Goal: Book appointment/travel/reservation

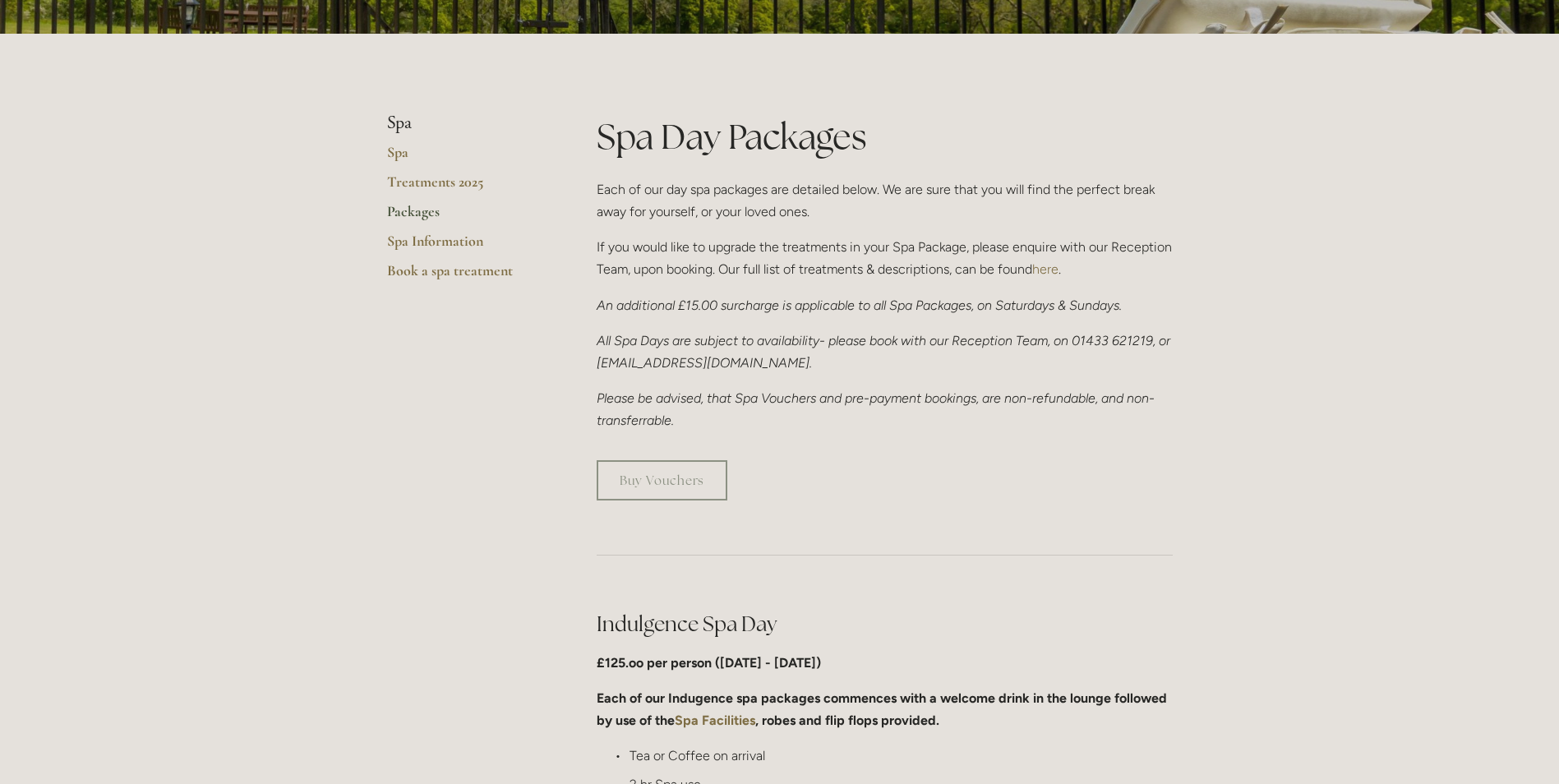
scroll to position [246, 0]
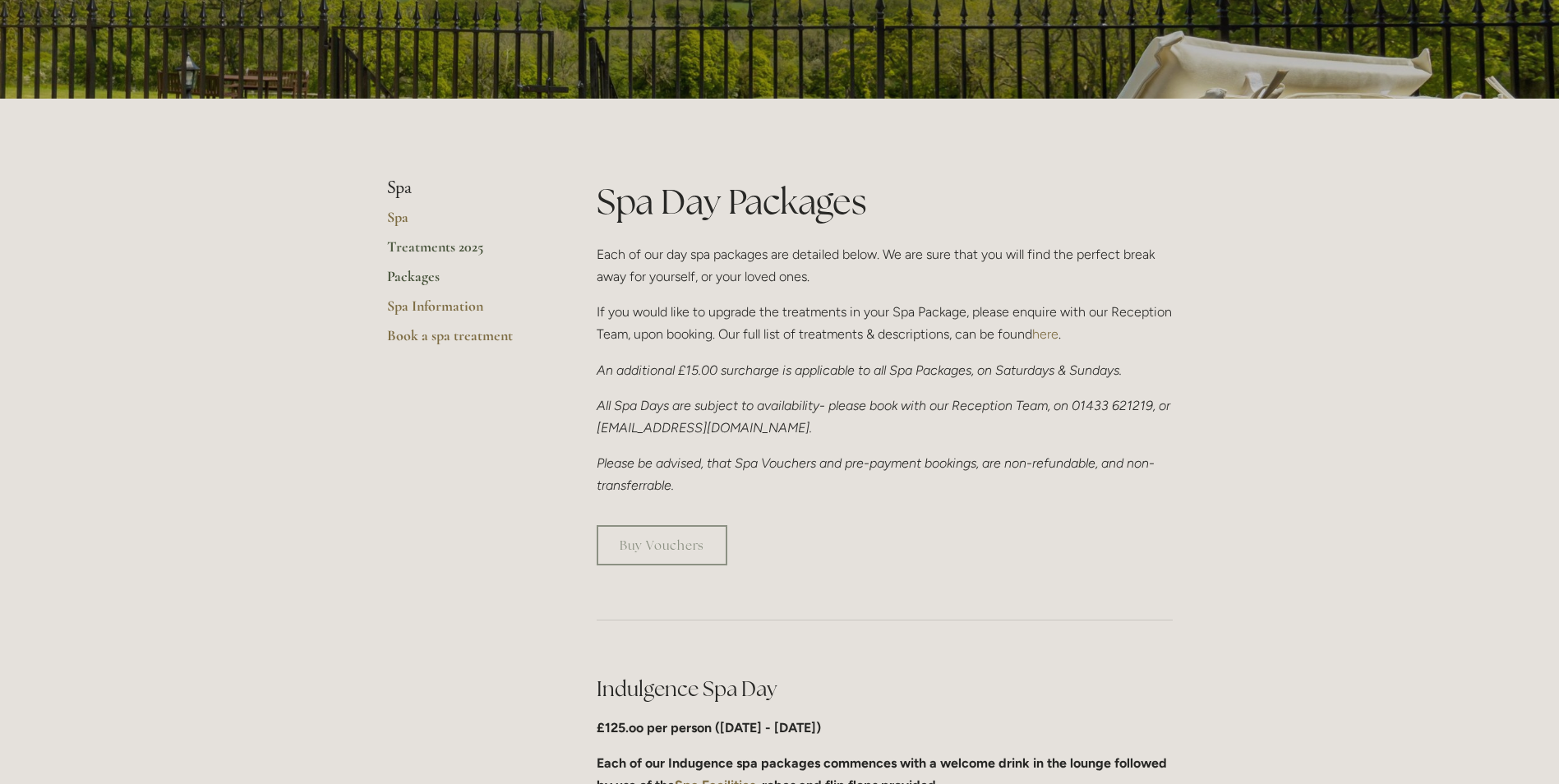
click at [462, 248] on link "Treatments 2025" at bounding box center [466, 253] width 157 height 30
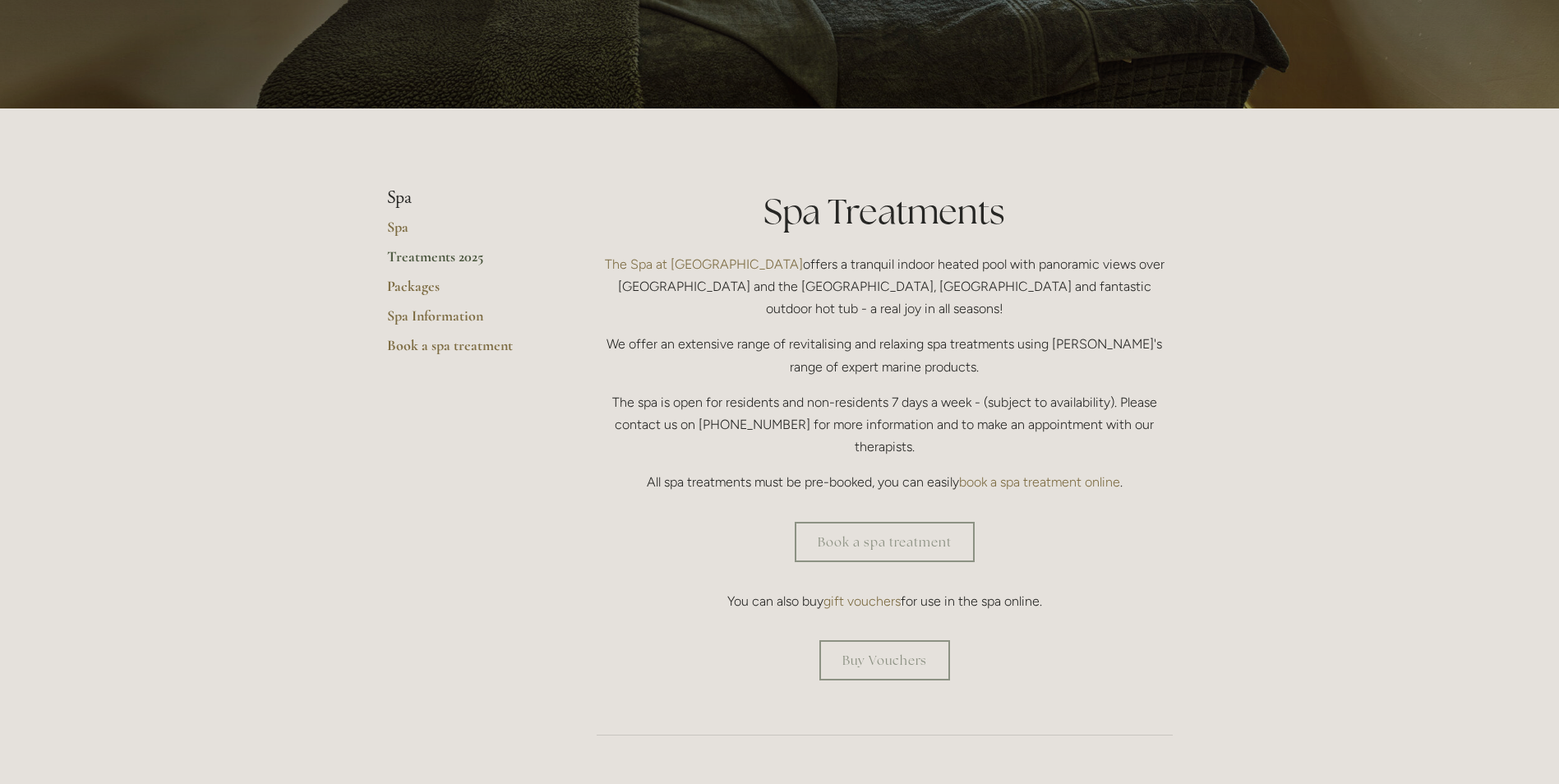
scroll to position [246, 0]
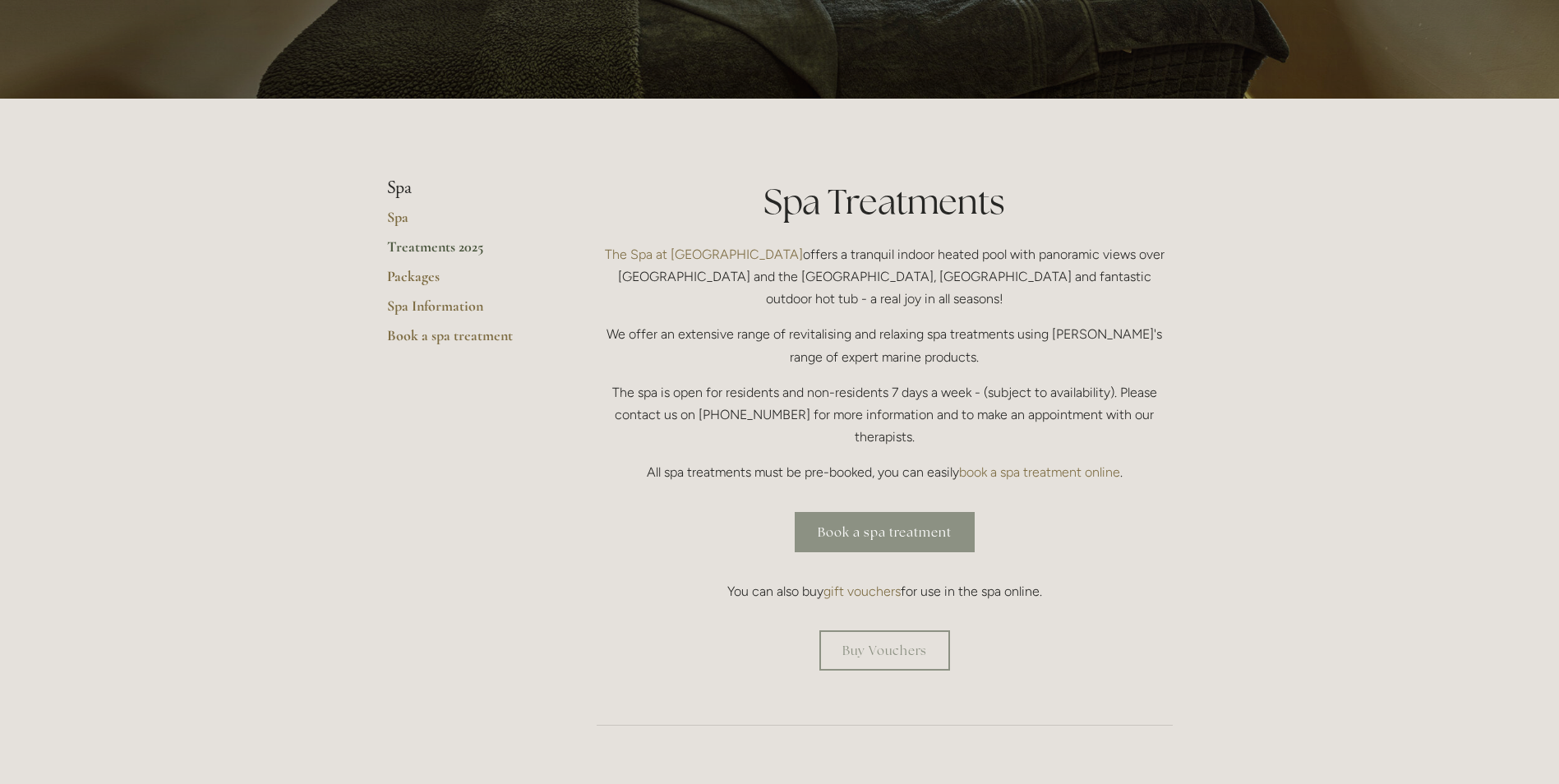
click at [915, 512] on link "Book a spa treatment" at bounding box center [885, 532] width 180 height 40
click at [434, 246] on link "Treatments 2025" at bounding box center [466, 253] width 157 height 30
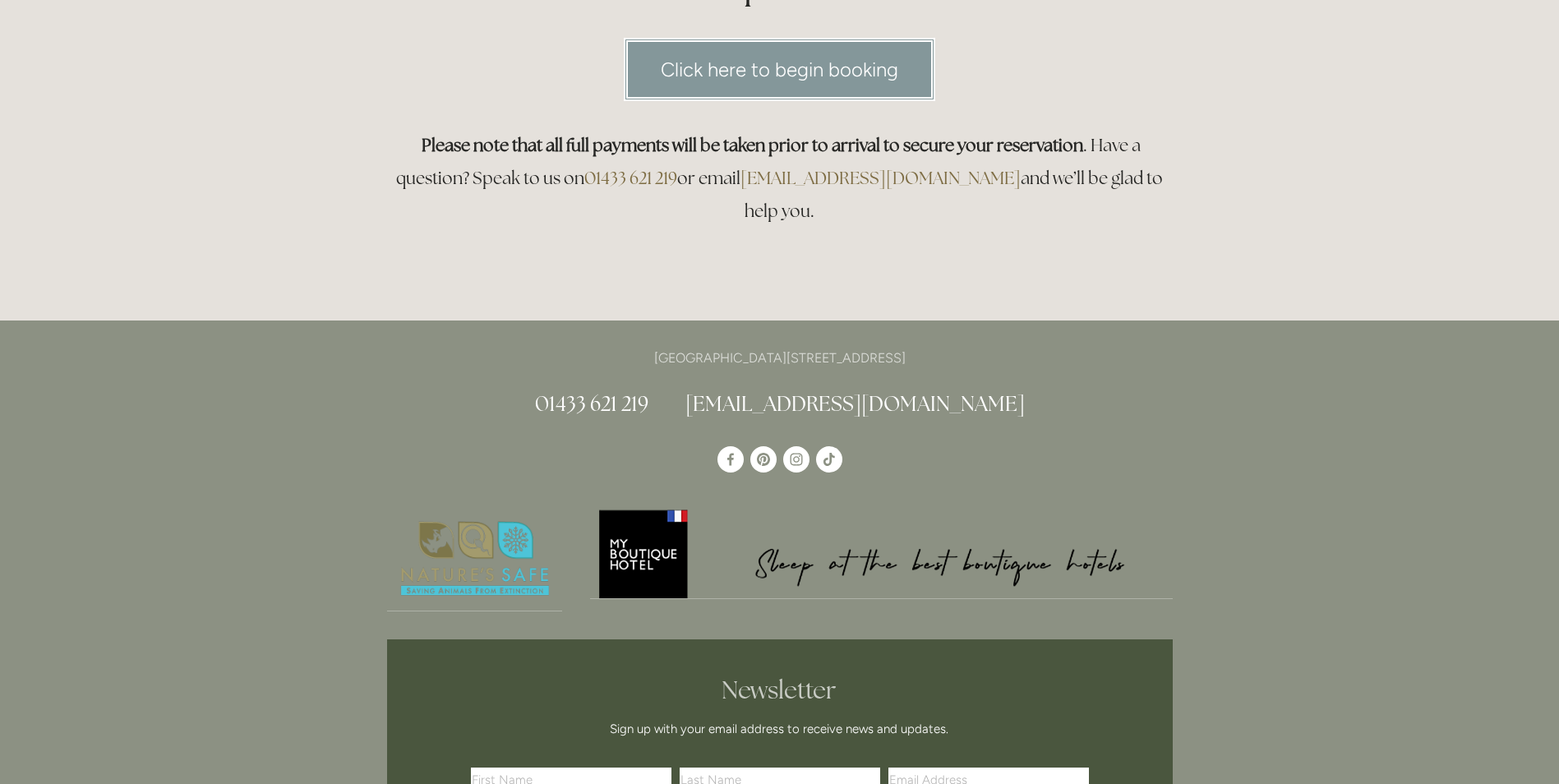
scroll to position [82, 0]
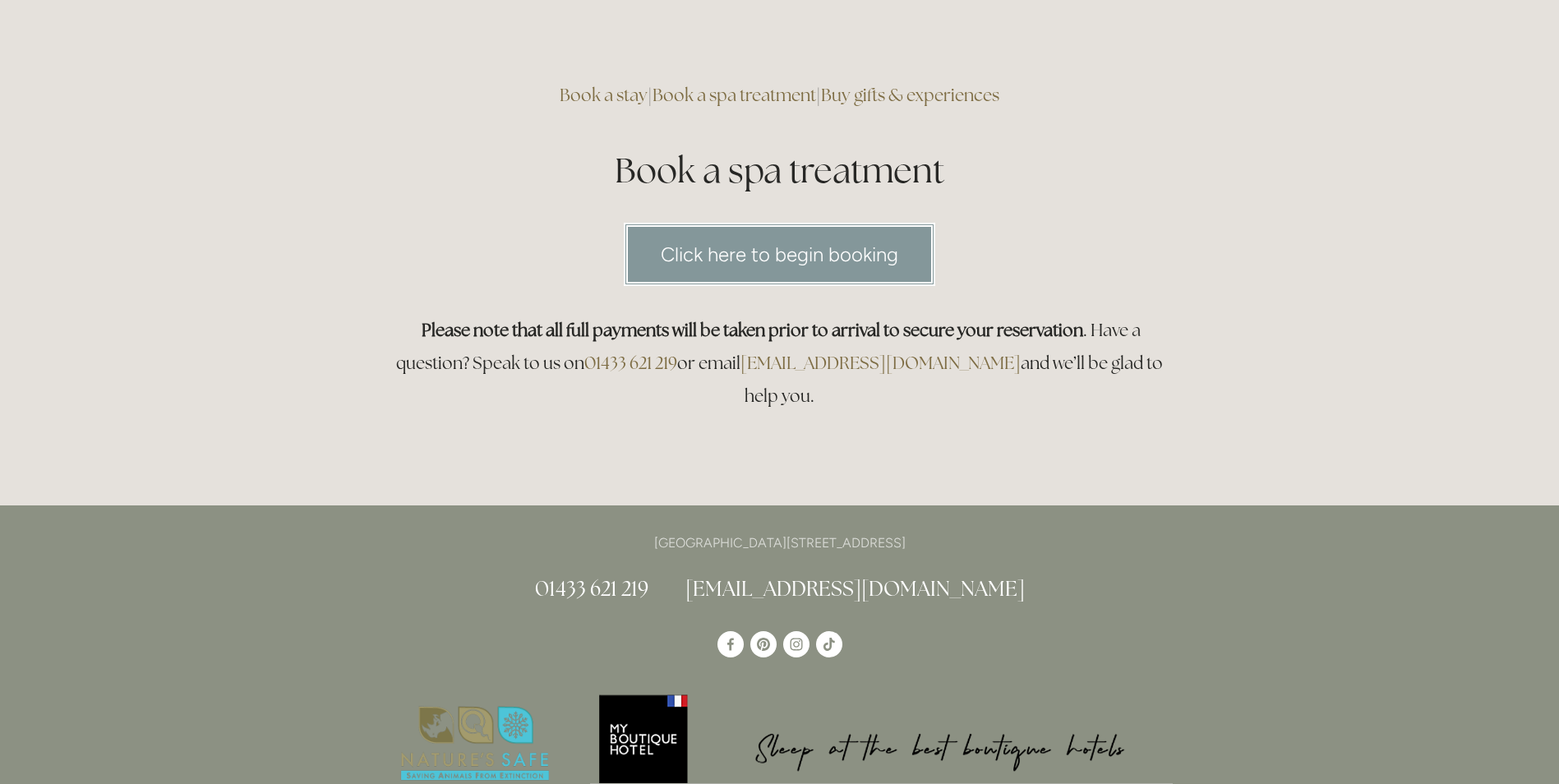
click at [802, 253] on link "Click here to begin booking" at bounding box center [779, 254] width 311 height 63
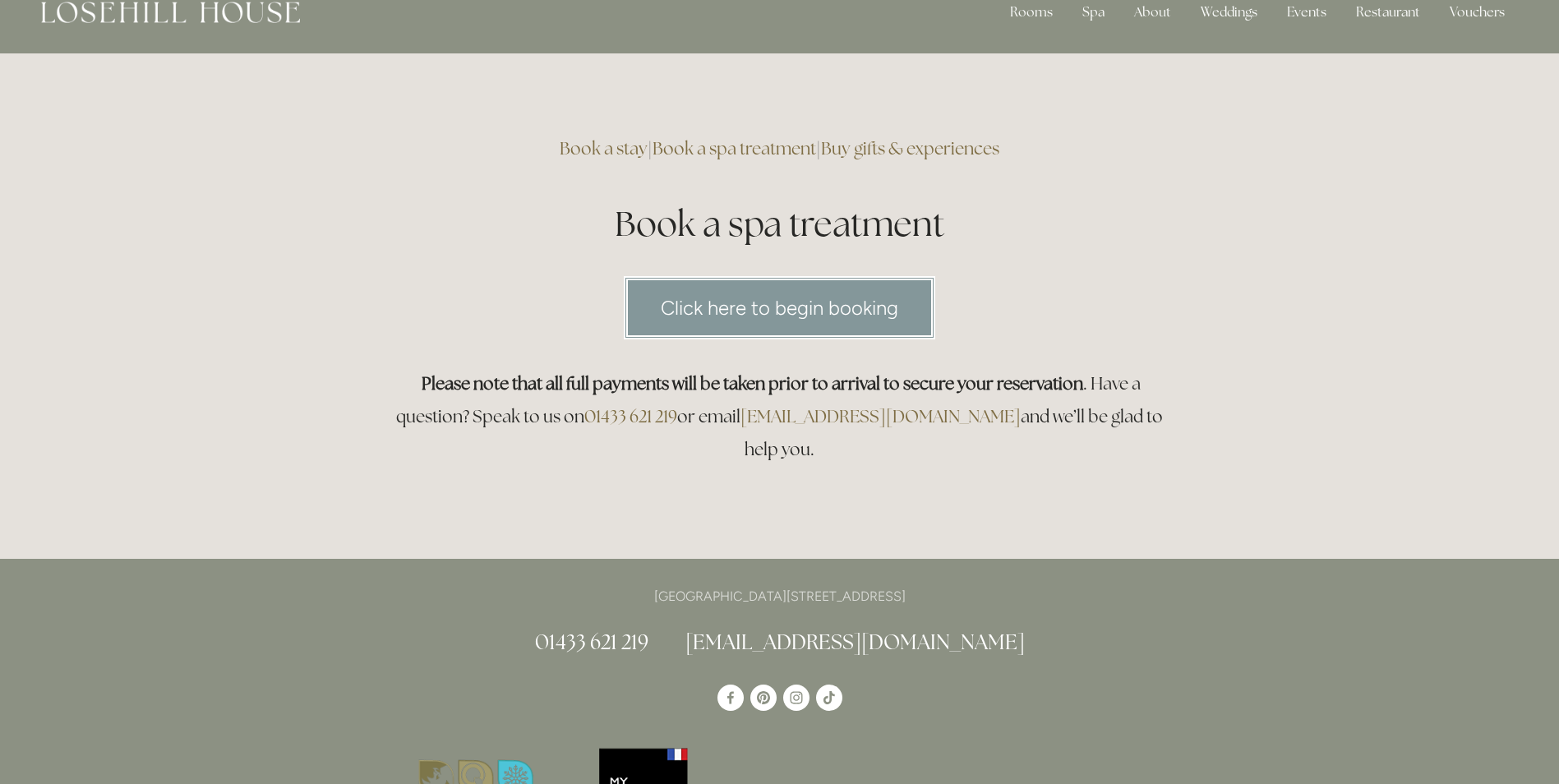
scroll to position [0, 0]
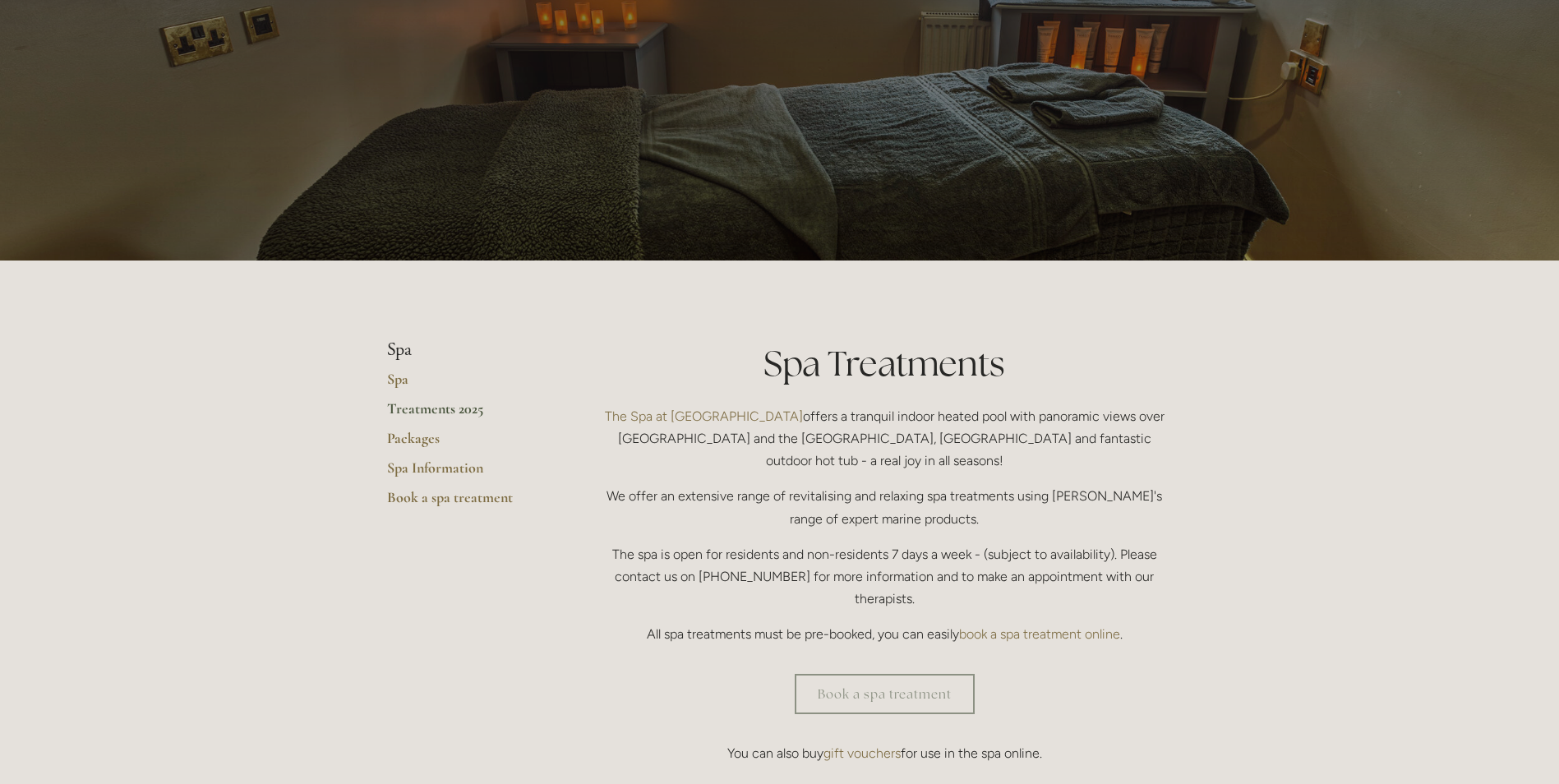
scroll to position [246, 0]
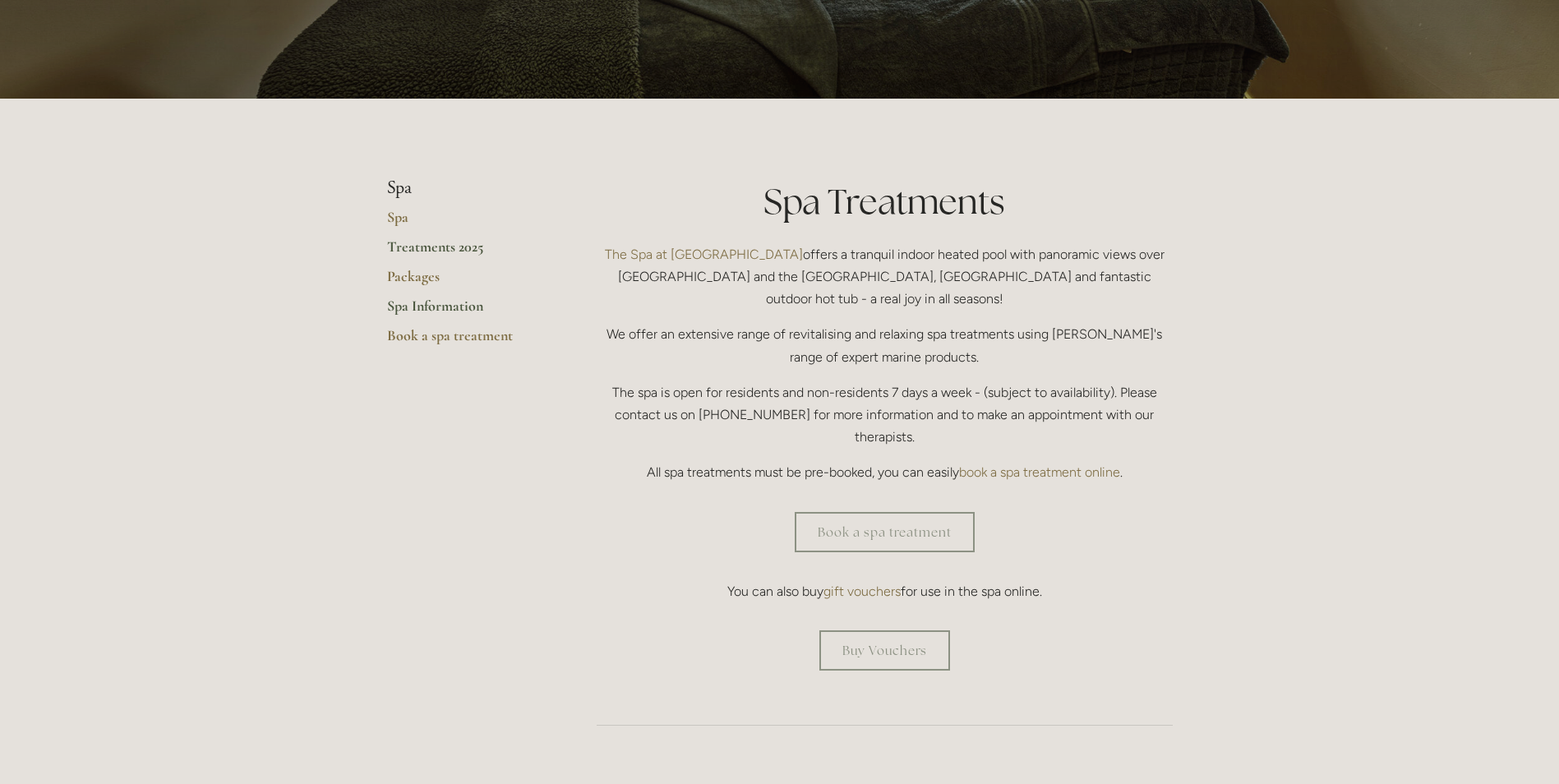
click at [456, 316] on link "Spa Information" at bounding box center [466, 311] width 157 height 30
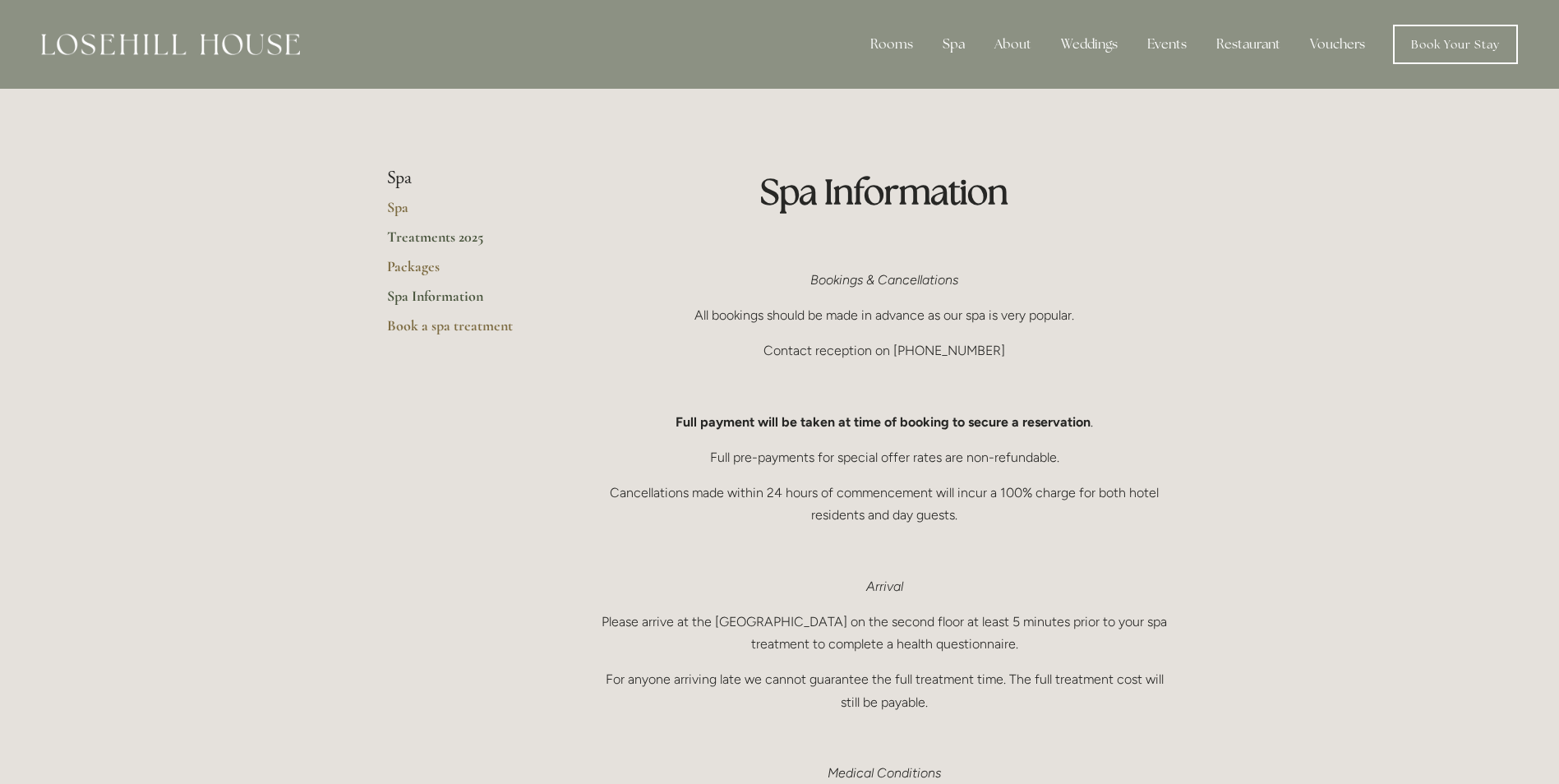
click at [432, 234] on link "Treatments 2025" at bounding box center [466, 242] width 157 height 30
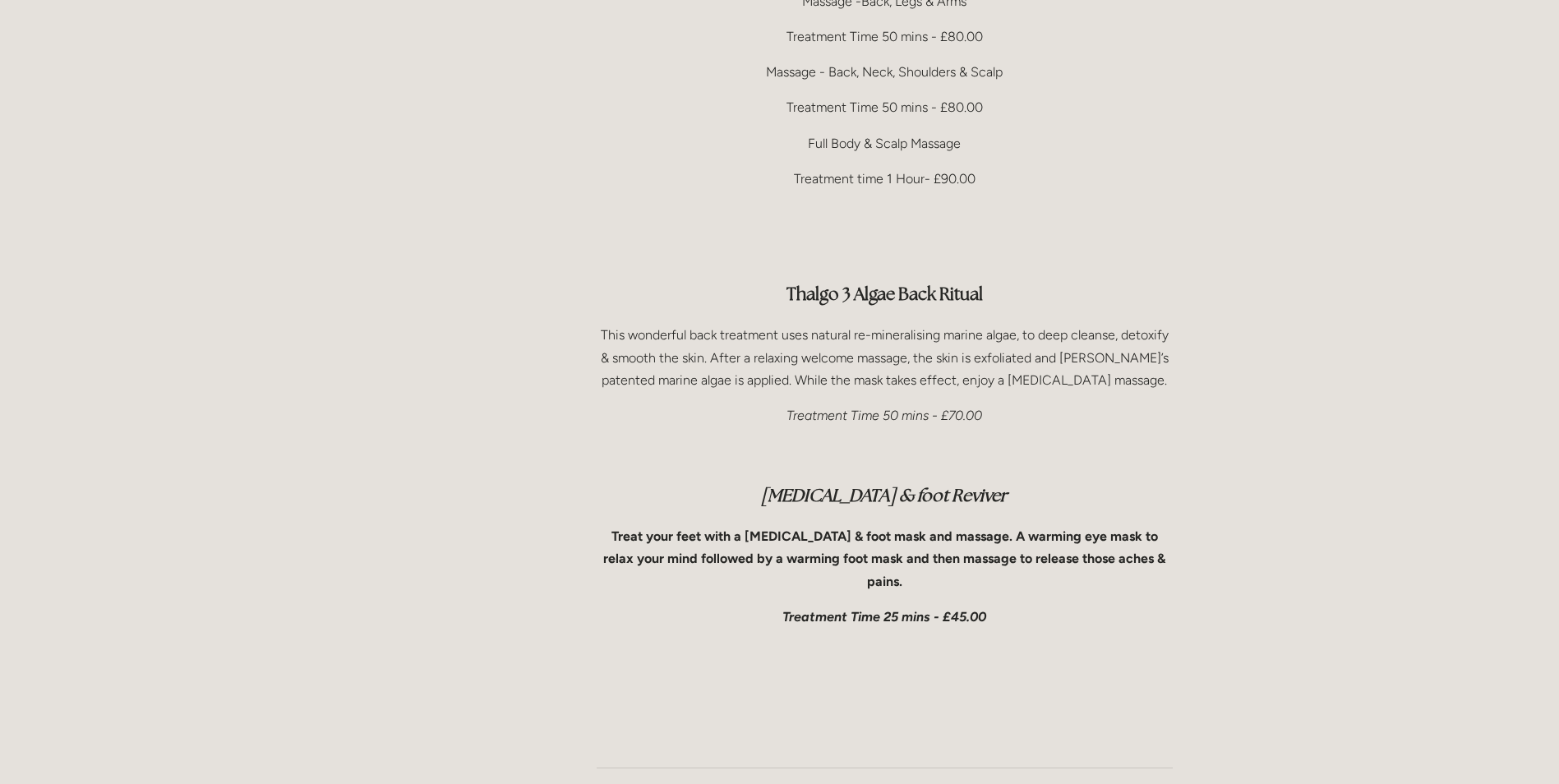
scroll to position [3615, 0]
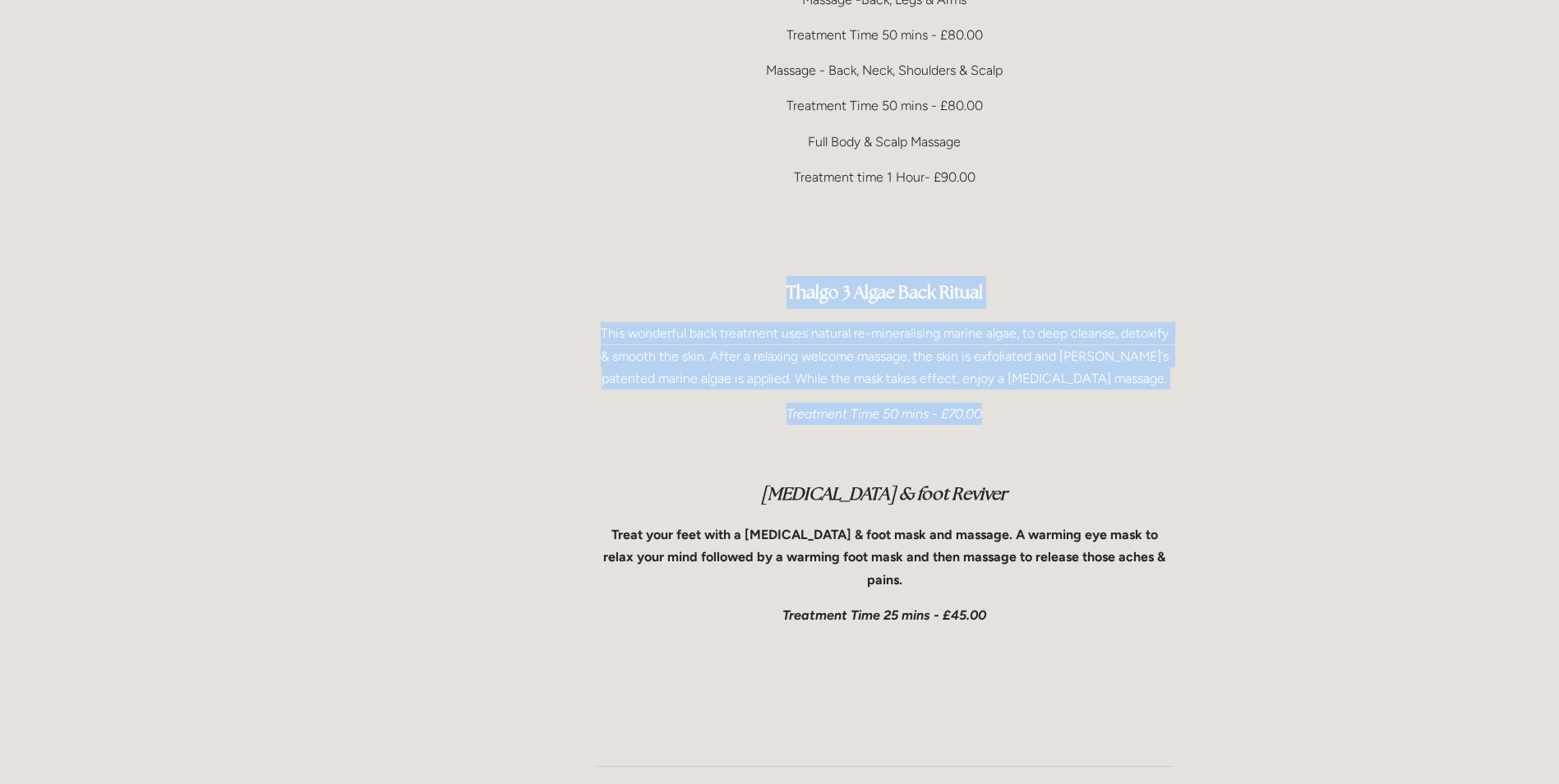
drag, startPoint x: 990, startPoint y: 366, endPoint x: 686, endPoint y: 256, distance: 323.3
click at [686, 256] on div "Body Treatments [MEDICAL_DATA] The perfect massage to relax & revitalise using …" at bounding box center [884, 192] width 576 height 1037
copy div "Thalgo 3 Algae Back Ritual This wonderful back treatment uses natural re-minera…"
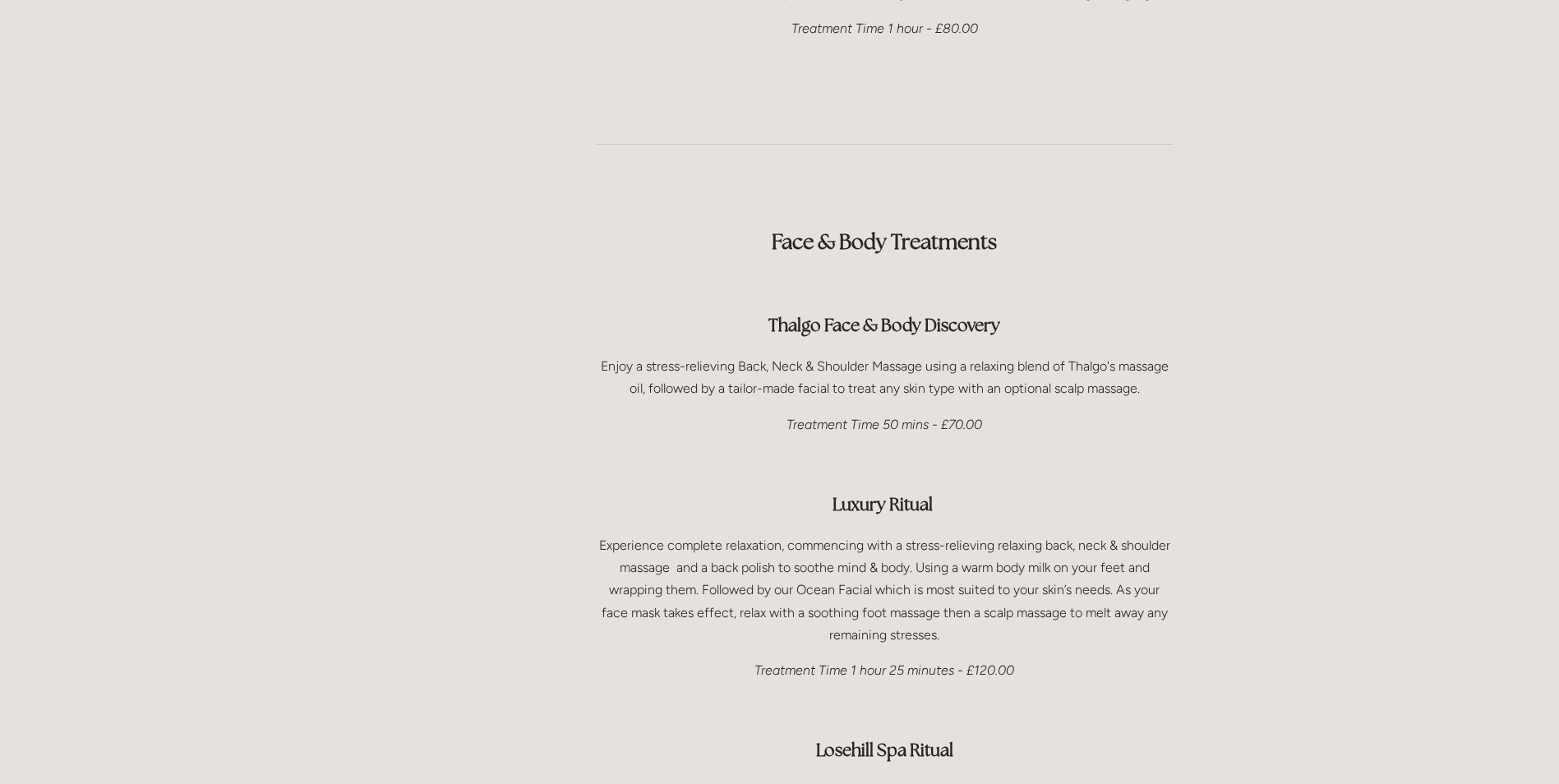
scroll to position [2136, 0]
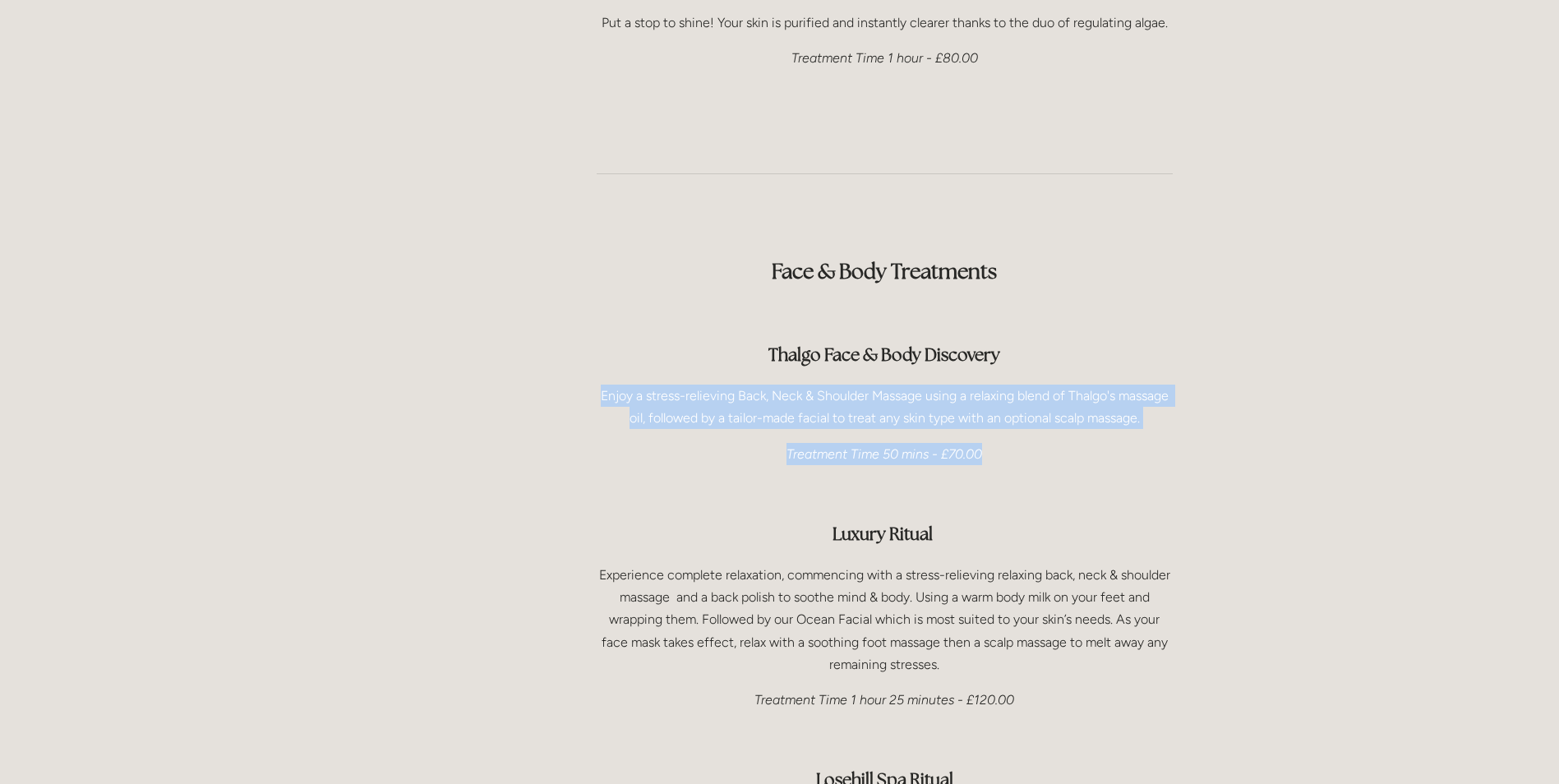
drag, startPoint x: 983, startPoint y: 411, endPoint x: 588, endPoint y: 349, distance: 399.8
click at [588, 349] on div "Face & Body Treatments Thalgo Face & Body Discovery Enjoy a stress-relieving Ba…" at bounding box center [884, 587] width 604 height 746
copy div "Enjoy a stress-relieving Back, Neck & Shoulder Massage using a relaxing blend o…"
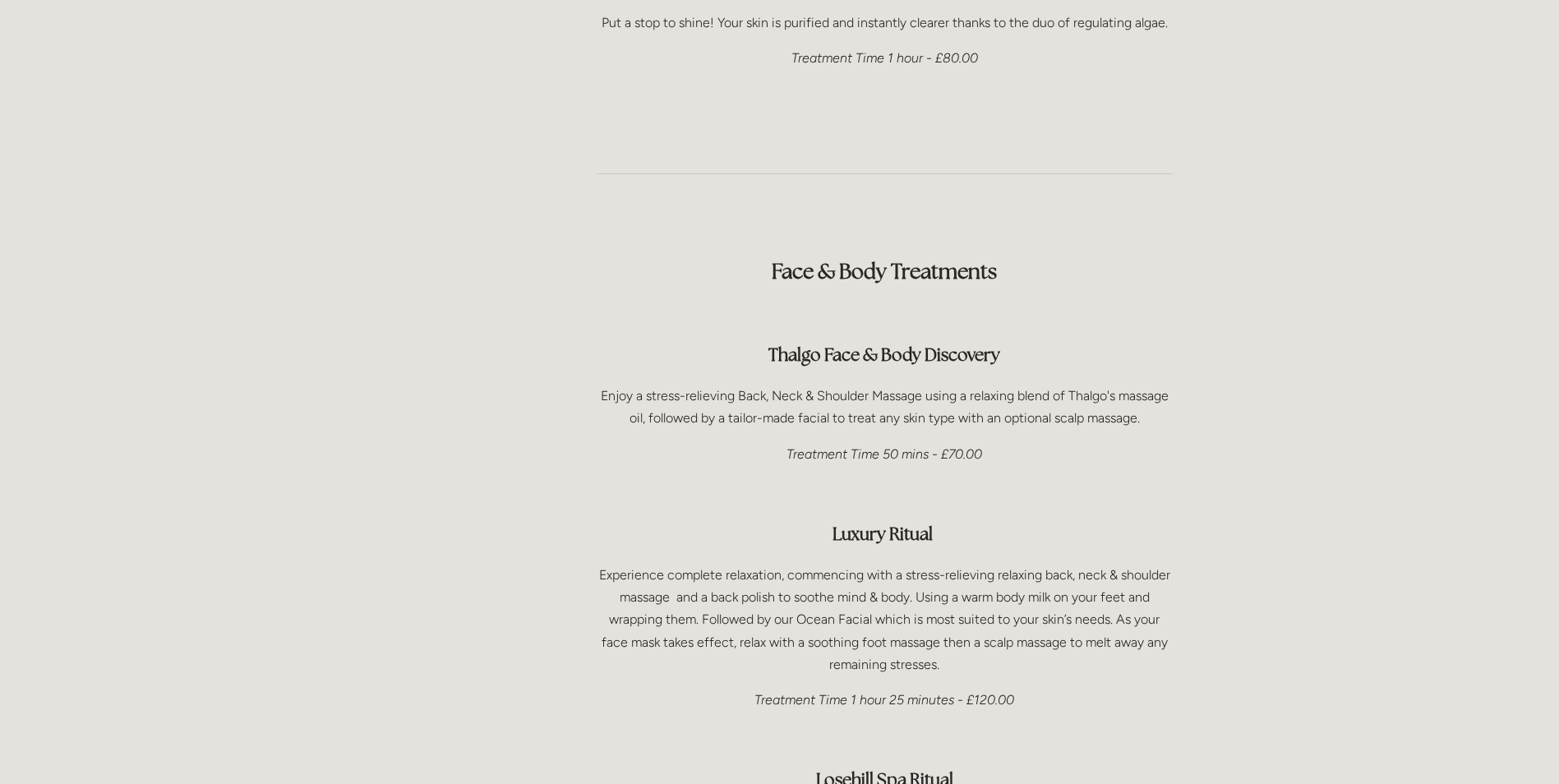
click at [994, 343] on strong "Thalgo Face & Body Discovery" at bounding box center [884, 354] width 232 height 22
drag, startPoint x: 994, startPoint y: 301, endPoint x: 730, endPoint y: 316, distance: 264.4
click at [730, 338] on h3 "Thalgo Face & Body Discovery" at bounding box center [884, 355] width 576 height 33
copy strong "Thalgo Face & Body Discovery"
